Goal: Find specific page/section: Find specific page/section

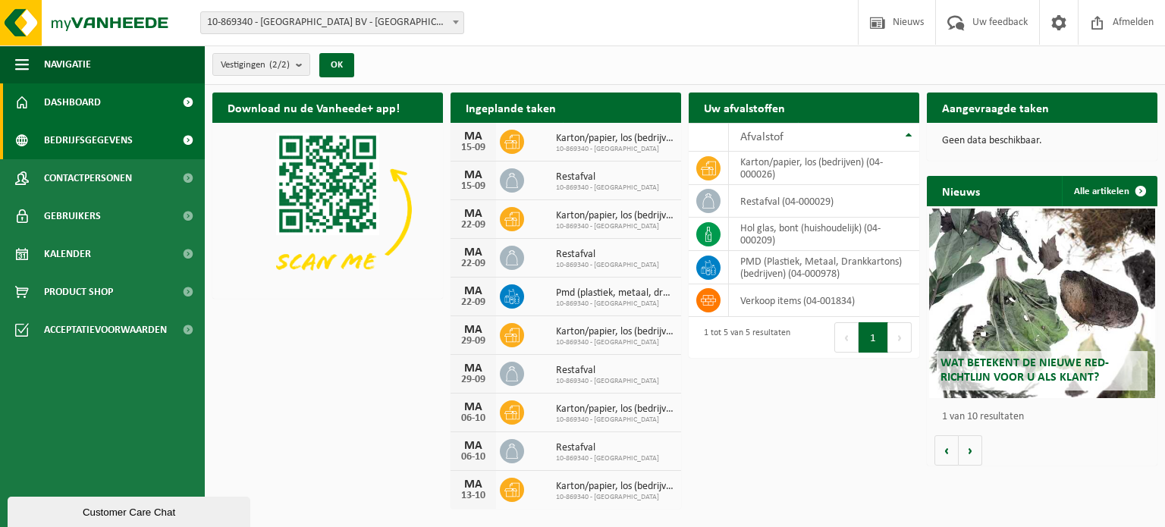
click at [121, 133] on span "Bedrijfsgegevens" at bounding box center [88, 140] width 89 height 38
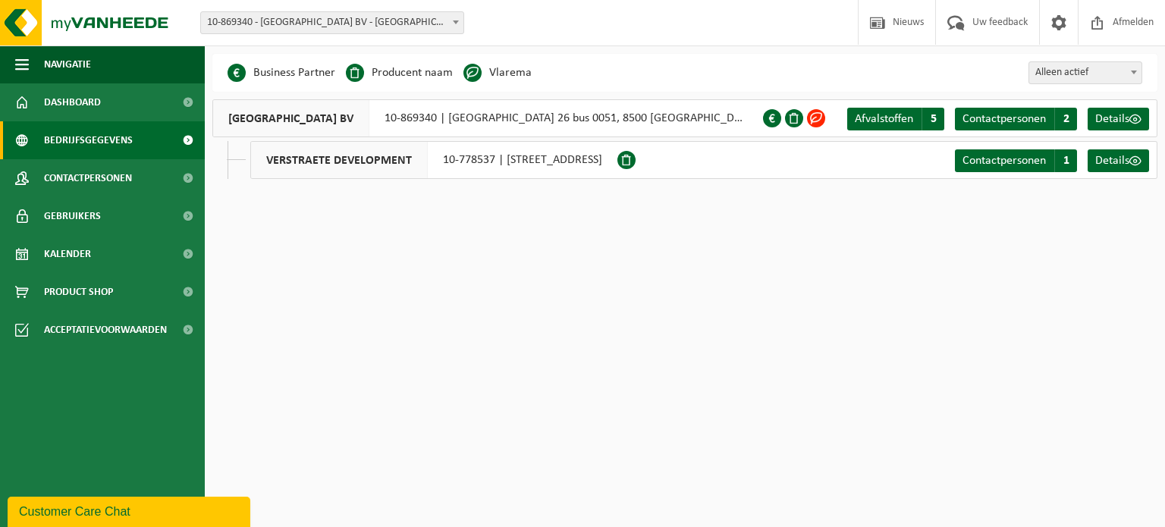
click at [513, 72] on li "Vlarema" at bounding box center [497, 72] width 68 height 23
click at [443, 65] on li "Producent naam" at bounding box center [399, 72] width 107 height 23
drag, startPoint x: 503, startPoint y: 78, endPoint x: 662, endPoint y: 78, distance: 158.5
click at [510, 78] on li "Vlarema" at bounding box center [497, 72] width 68 height 23
click at [449, 58] on div "Business Partner Producent naam Treatment Center Data Center Gearchiveerd Vlare…" at bounding box center [684, 73] width 945 height 38
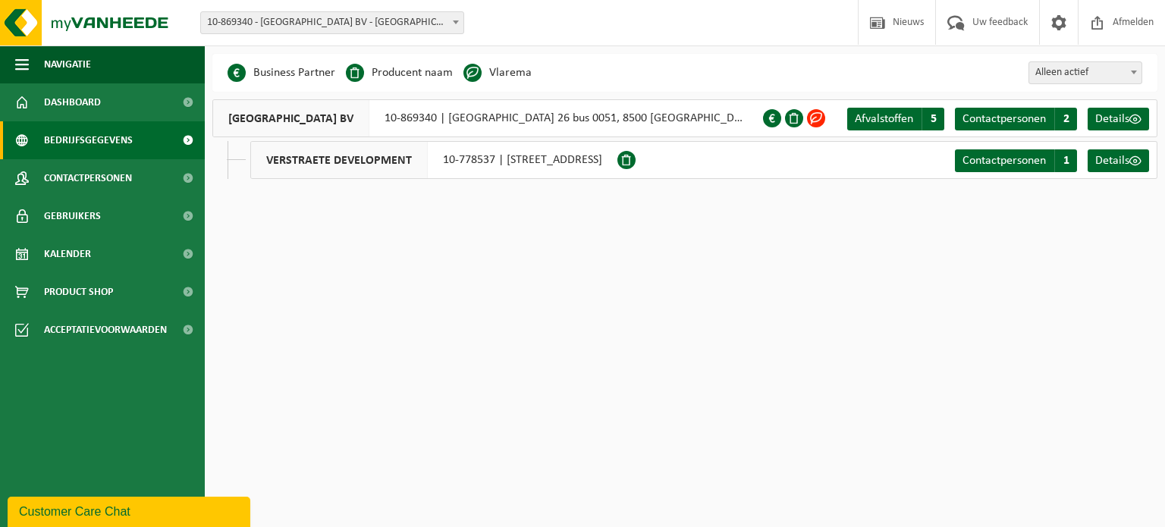
click at [819, 120] on span at bounding box center [816, 118] width 18 height 18
click at [1127, 114] on span "Details" at bounding box center [1112, 119] width 34 height 12
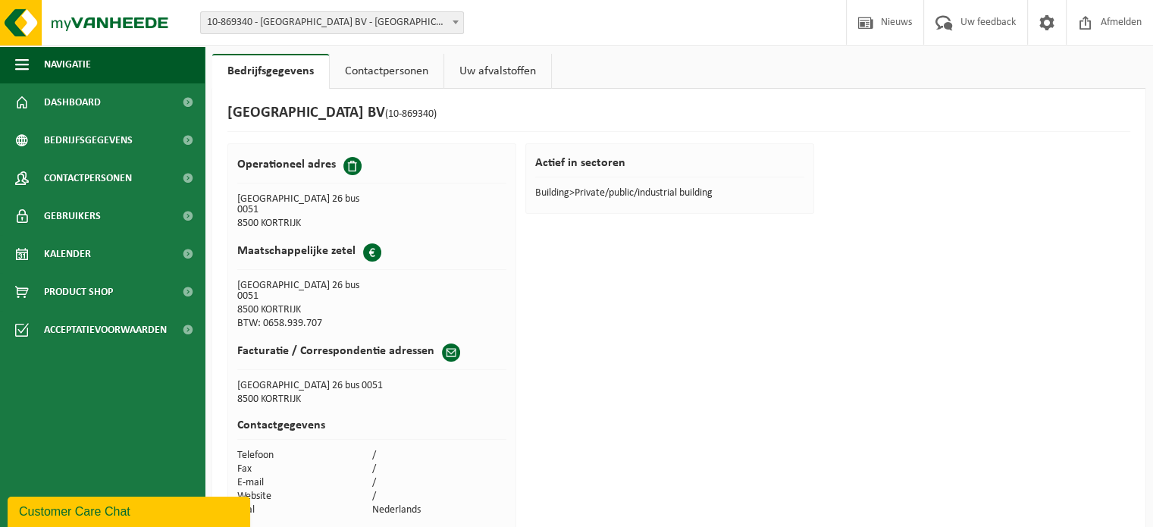
click at [403, 78] on link "Contactpersonen" at bounding box center [387, 71] width 114 height 35
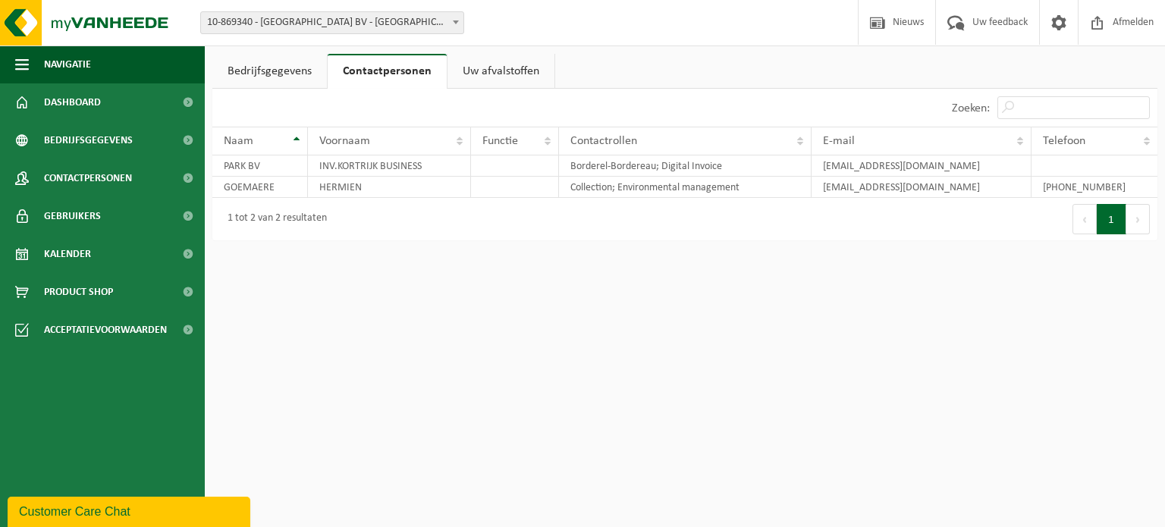
click at [513, 73] on link "Uw afvalstoffen" at bounding box center [500, 71] width 107 height 35
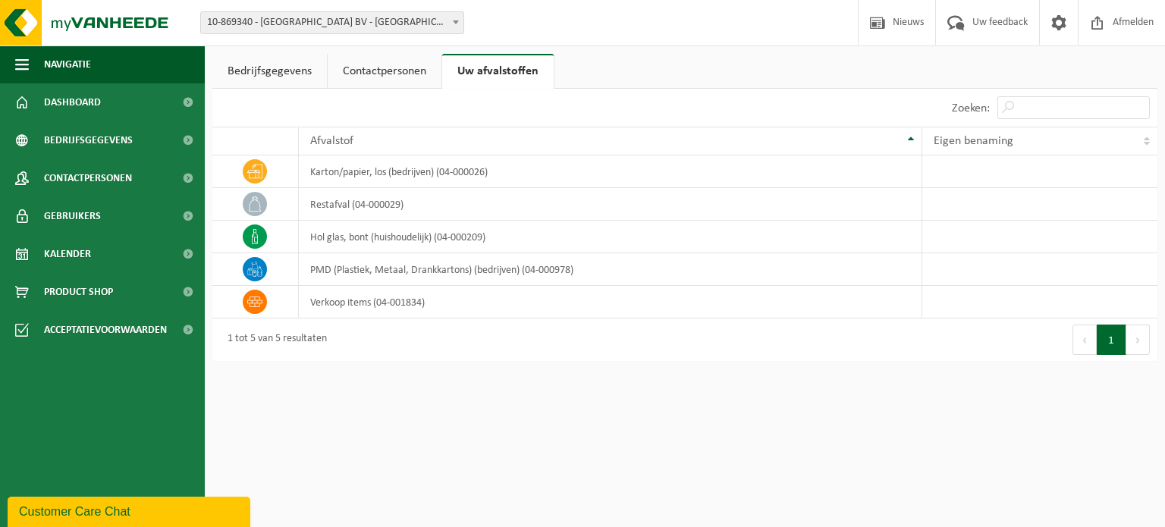
click at [388, 78] on link "Contactpersonen" at bounding box center [385, 71] width 114 height 35
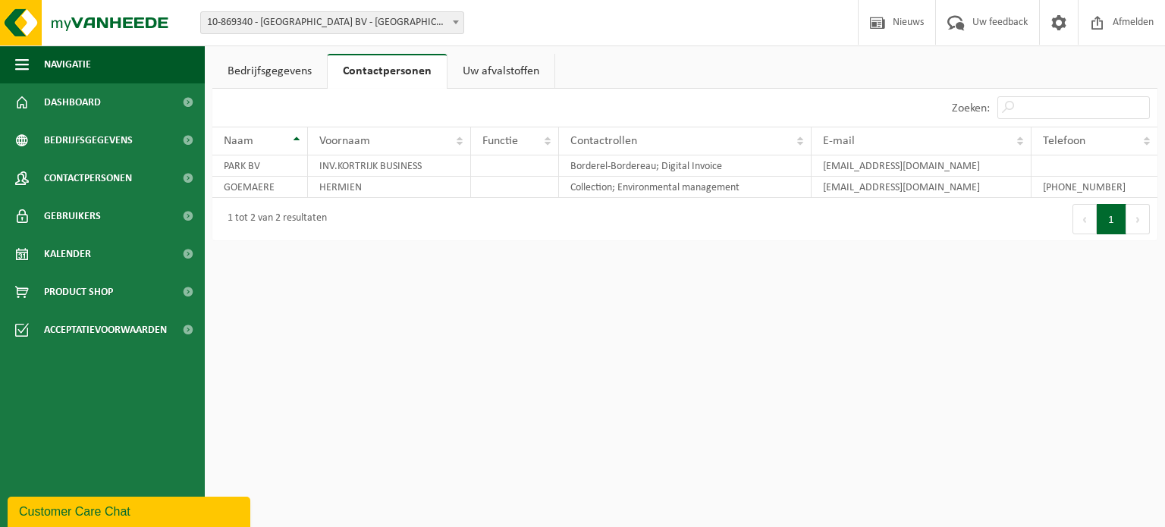
click at [277, 65] on link "Bedrijfsgegevens" at bounding box center [269, 71] width 114 height 35
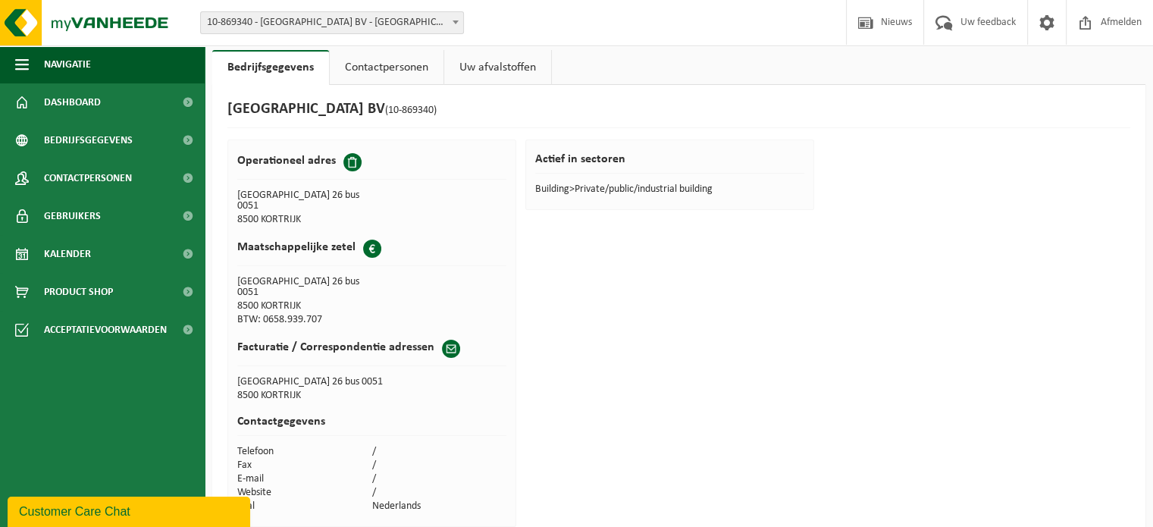
scroll to position [11, 0]
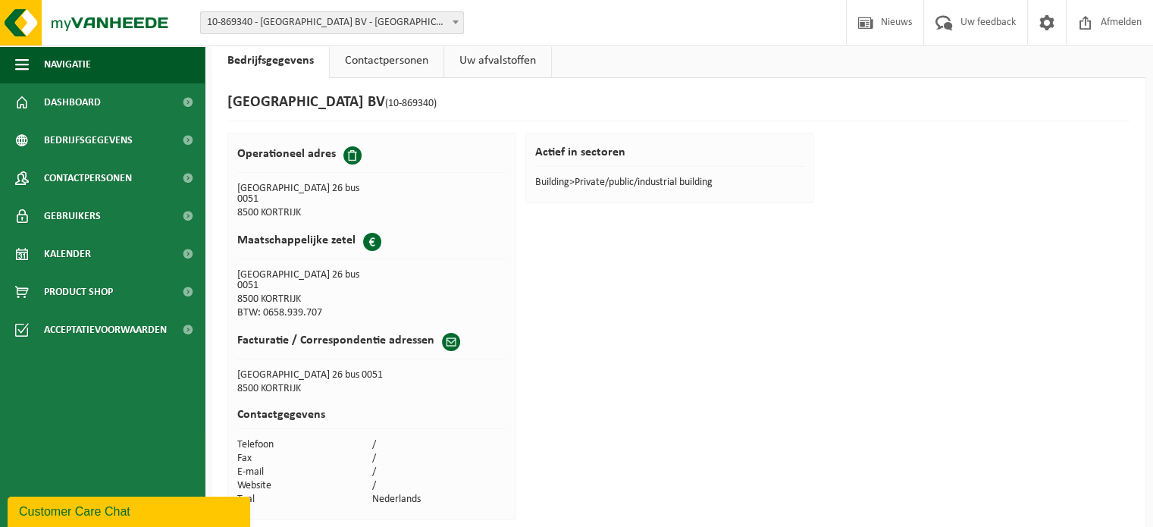
click at [413, 61] on link "Contactpersonen" at bounding box center [387, 60] width 114 height 35
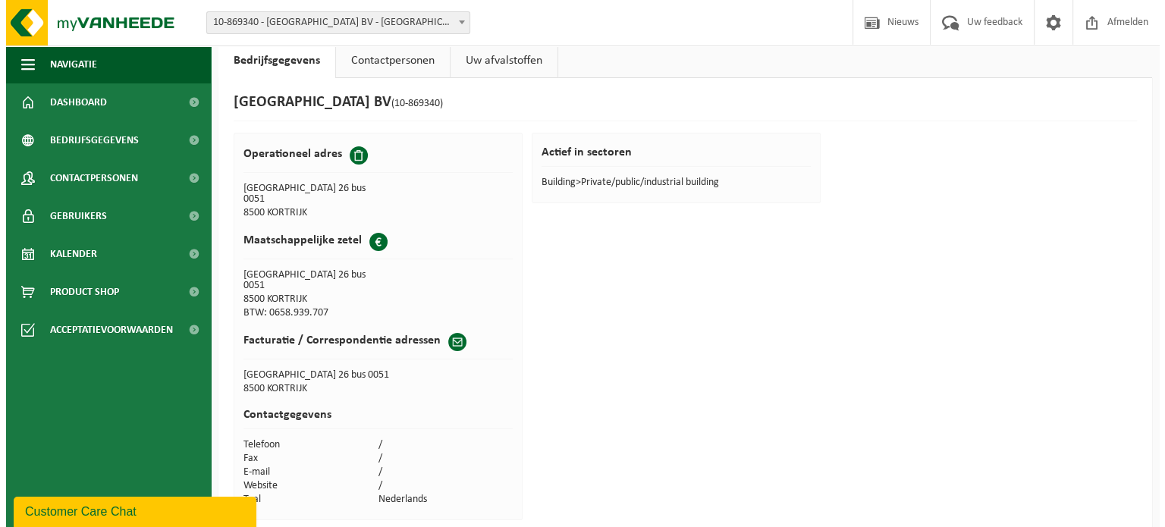
scroll to position [0, 0]
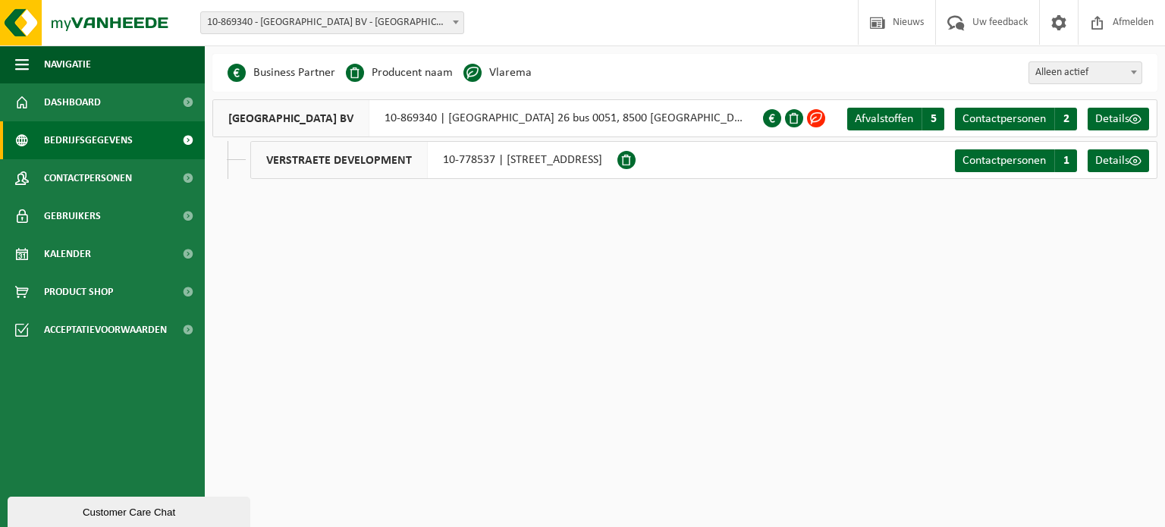
click at [816, 158] on div "VERSTRAETE DEVELOPMENT 10-778537 | PRESIDENT KENNEDYLAAN 100B, 8500 KORTRIJK Co…" at bounding box center [703, 160] width 907 height 38
click at [885, 121] on span "Afvalstoffen" at bounding box center [884, 119] width 58 height 12
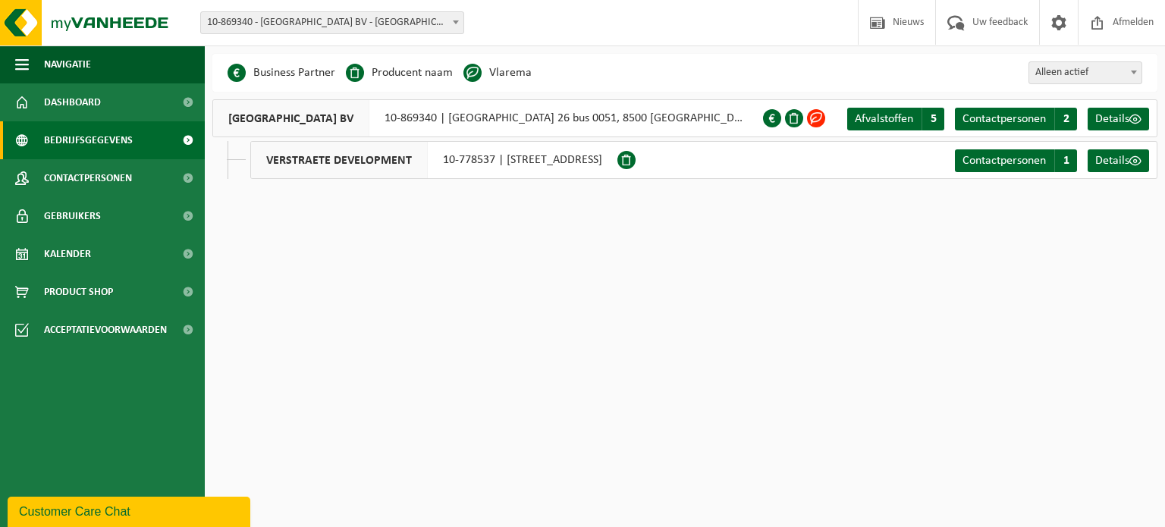
click at [817, 120] on span at bounding box center [816, 118] width 18 height 18
click at [398, 163] on span "VERSTRAETE DEVELOPMENT" at bounding box center [339, 160] width 177 height 36
click at [1137, 160] on span at bounding box center [1135, 161] width 12 height 12
click at [103, 103] on link "Dashboard" at bounding box center [102, 102] width 205 height 38
